Goal: Task Accomplishment & Management: Manage account settings

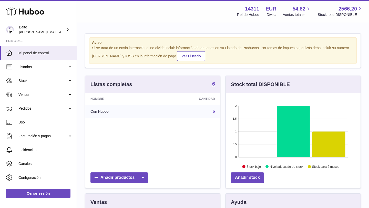
scroll to position [80, 135]
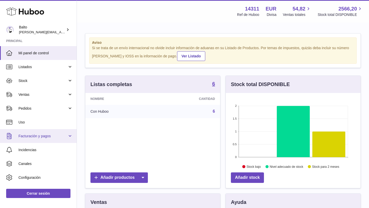
click at [38, 137] on span "Facturación y pagos" at bounding box center [42, 136] width 49 height 5
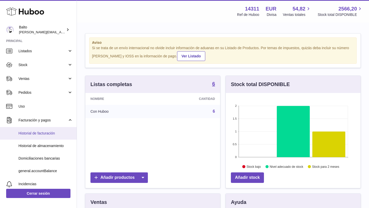
scroll to position [20, 0]
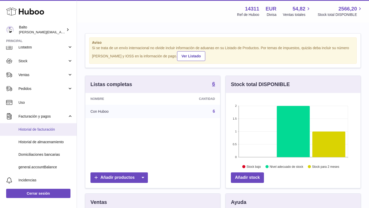
click at [43, 130] on span "Historial de facturación" at bounding box center [45, 129] width 54 height 5
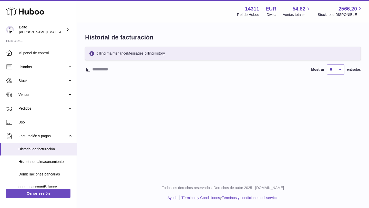
click at [118, 55] on div "billing.maintenanceMessages.billingHistory" at bounding box center [223, 54] width 276 height 14
click at [93, 71] on input "text" at bounding box center [132, 69] width 80 height 8
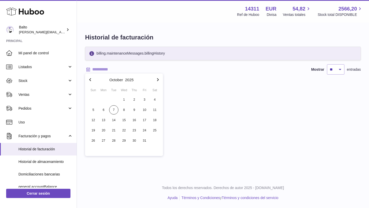
click at [93, 80] on icon "button" at bounding box center [90, 80] width 6 height 6
click at [247, 131] on div "Menú Huboo 14311 Ref de Huboo EUR Divisa 54,82 Ventas totales 2566,20 Stock tot…" at bounding box center [223, 89] width 292 height 178
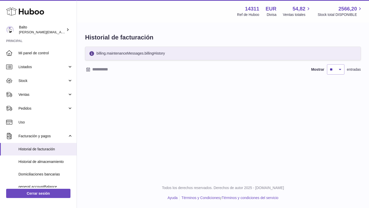
click at [100, 68] on input "text" at bounding box center [132, 69] width 80 height 8
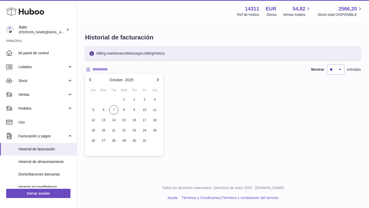
click at [89, 79] on icon "button" at bounding box center [90, 80] width 6 height 6
click at [107, 101] on span "1" at bounding box center [103, 99] width 9 height 9
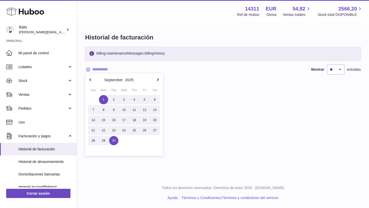
click at [115, 142] on span "30" at bounding box center [113, 140] width 9 height 9
type input "**********"
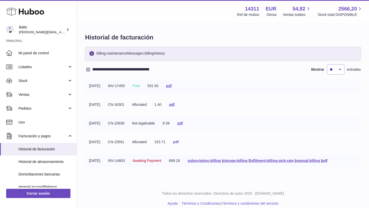
click at [179, 141] on link "pdf" at bounding box center [176, 142] width 6 height 4
click at [183, 125] on link "pdf" at bounding box center [180, 123] width 6 height 4
click at [175, 105] on link "pdf" at bounding box center [172, 105] width 6 height 4
click at [172, 86] on link "pdf" at bounding box center [169, 86] width 6 height 4
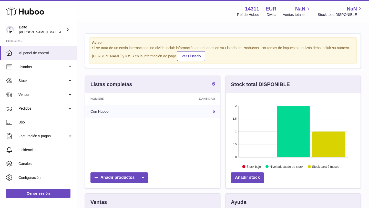
scroll to position [80, 135]
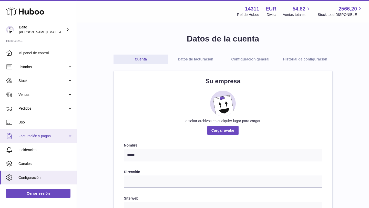
click at [55, 133] on link "Facturación y pagos" at bounding box center [38, 136] width 77 height 14
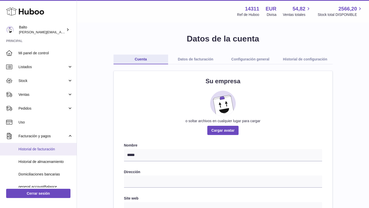
click at [54, 147] on link "Historial de facturación" at bounding box center [38, 149] width 77 height 13
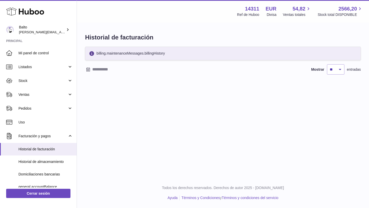
click at [283, 52] on div "billing.maintenanceMessages.billingHistory" at bounding box center [223, 54] width 276 height 14
click at [137, 59] on div "billing.maintenanceMessages.billingHistory" at bounding box center [223, 54] width 276 height 14
click at [105, 71] on input "text" at bounding box center [132, 69] width 80 height 8
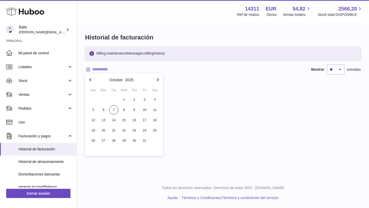
click at [91, 80] on icon "button" at bounding box center [90, 80] width 6 height 6
click at [104, 100] on span "1" at bounding box center [103, 99] width 9 height 9
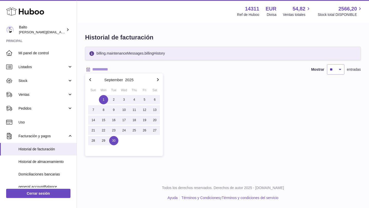
click at [113, 137] on span "30" at bounding box center [113, 140] width 9 height 9
type input "**********"
